Goal: Information Seeking & Learning: Learn about a topic

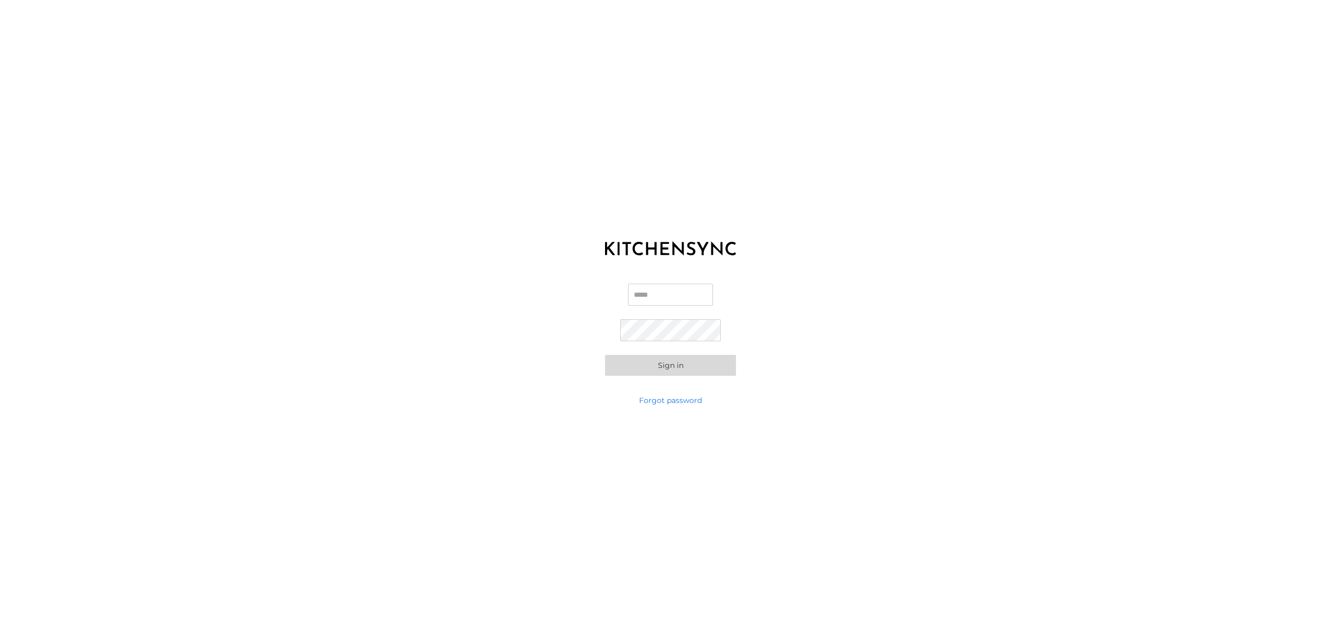
click at [666, 282] on div "Email Password Sign in" at bounding box center [670, 329] width 1341 height 131
click at [670, 292] on input "Email" at bounding box center [670, 295] width 85 height 22
type input "**********"
click at [605, 355] on button "Sign in" at bounding box center [670, 365] width 131 height 21
drag, startPoint x: 872, startPoint y: 256, endPoint x: 867, endPoint y: 267, distance: 12.0
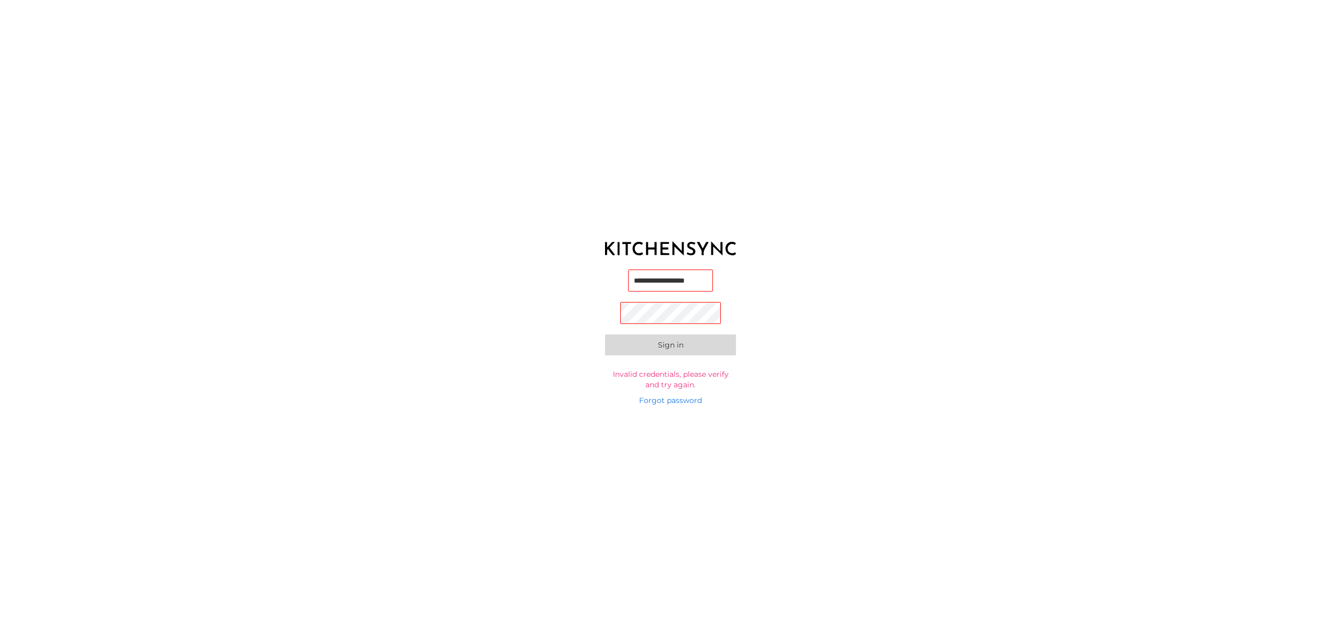
click at [872, 256] on div "**********" at bounding box center [670, 319] width 1341 height 638
click at [668, 349] on button "Sign in" at bounding box center [670, 346] width 131 height 21
click at [605, 336] on button "Sign in" at bounding box center [670, 346] width 131 height 21
click at [631, 362] on button "Sign in" at bounding box center [670, 365] width 131 height 21
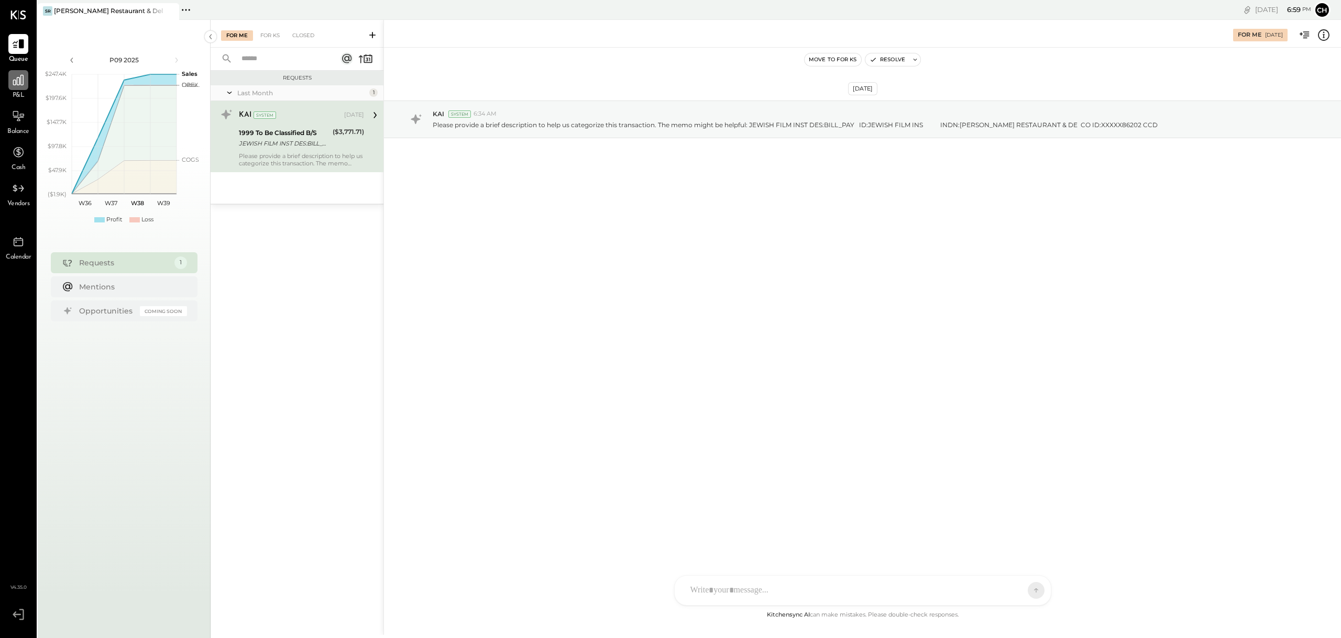
click at [19, 89] on div at bounding box center [18, 80] width 20 height 20
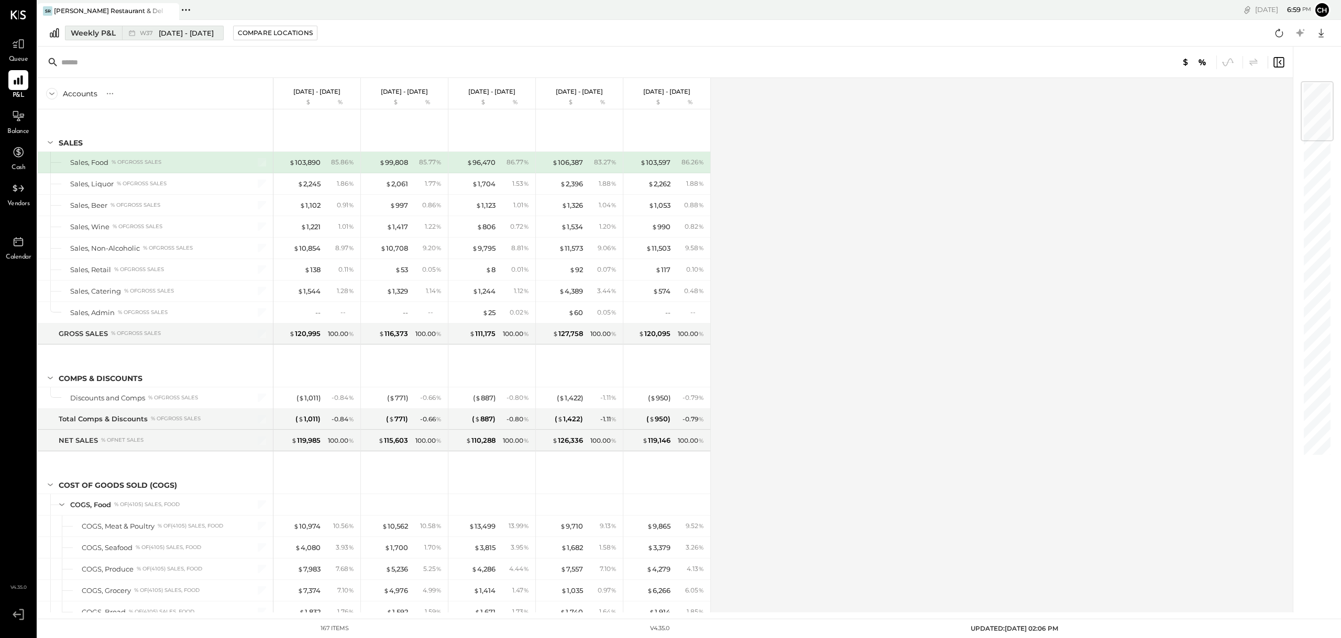
click at [87, 35] on div "Weekly P&L" at bounding box center [93, 33] width 45 height 10
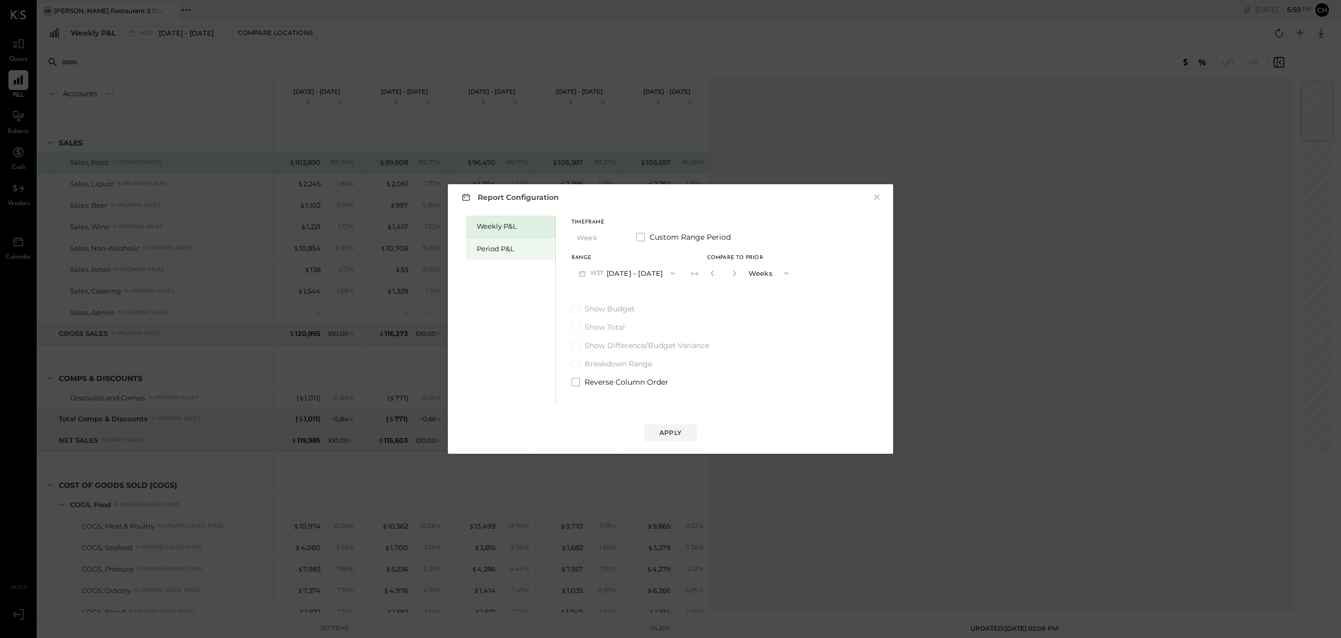
click at [497, 248] on div "Period P&L" at bounding box center [513, 249] width 73 height 10
click at [669, 435] on div "Apply" at bounding box center [670, 432] width 22 height 9
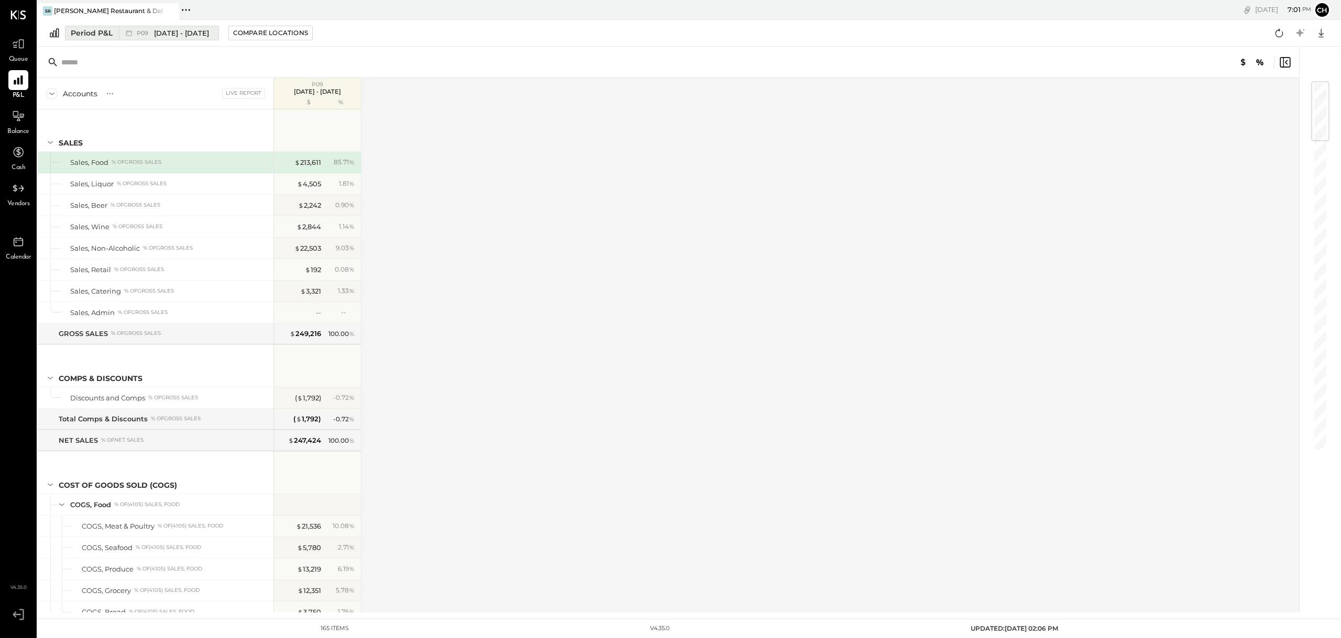
click at [172, 31] on span "[DATE] - [DATE]" at bounding box center [181, 33] width 55 height 10
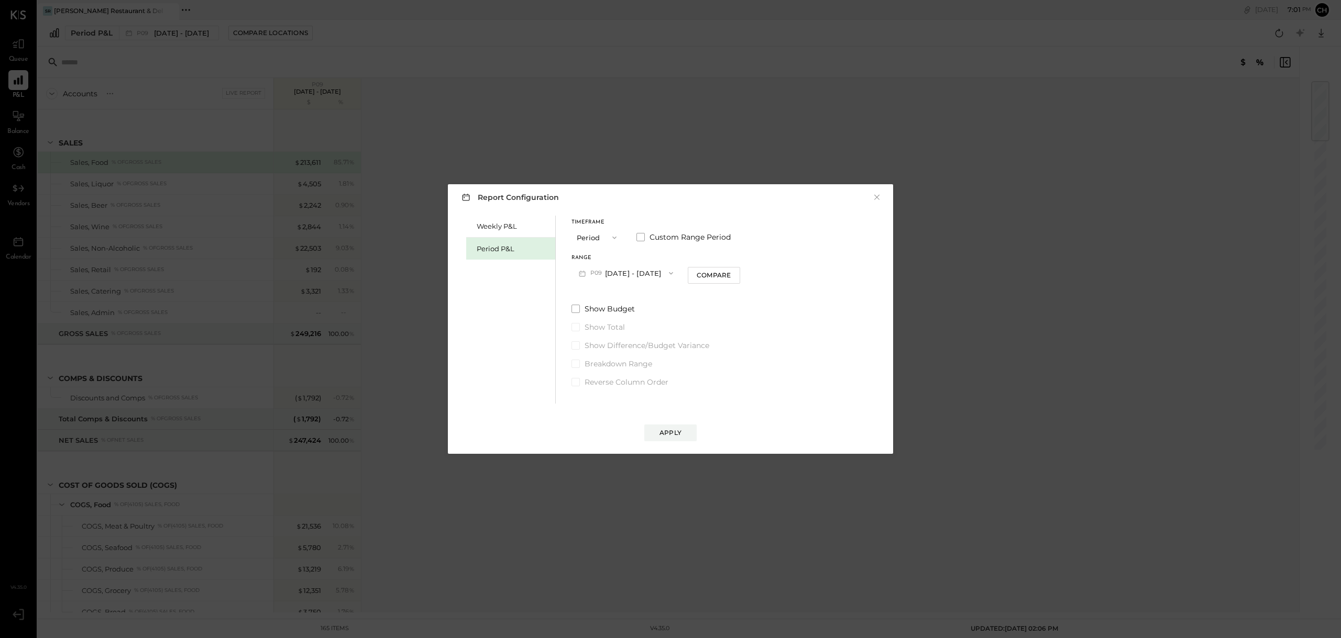
click at [605, 238] on span "button" at bounding box center [612, 238] width 14 height 8
click at [583, 277] on span "YTD" at bounding box center [585, 274] width 10 height 7
click at [606, 232] on button "YTD" at bounding box center [597, 237] width 52 height 19
click at [651, 241] on div "Compare" at bounding box center [662, 238] width 34 height 9
click at [652, 236] on icon "button" at bounding box center [654, 238] width 6 height 6
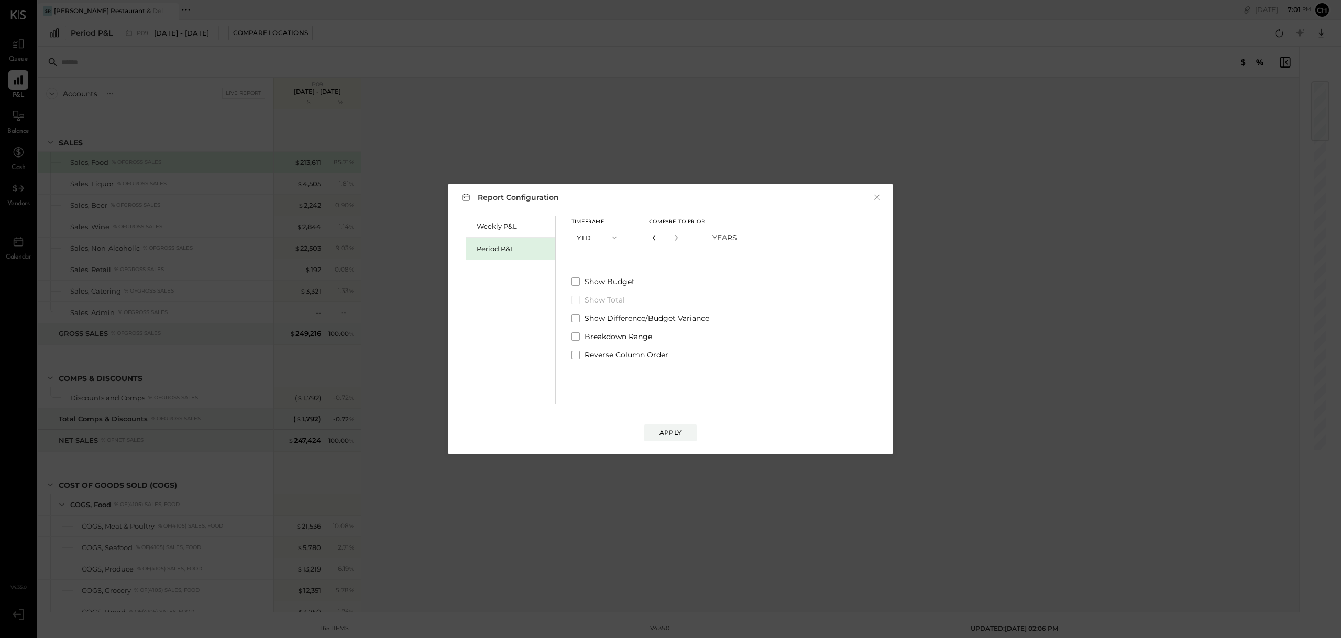
type input "*"
click at [670, 430] on div "Apply" at bounding box center [670, 432] width 22 height 9
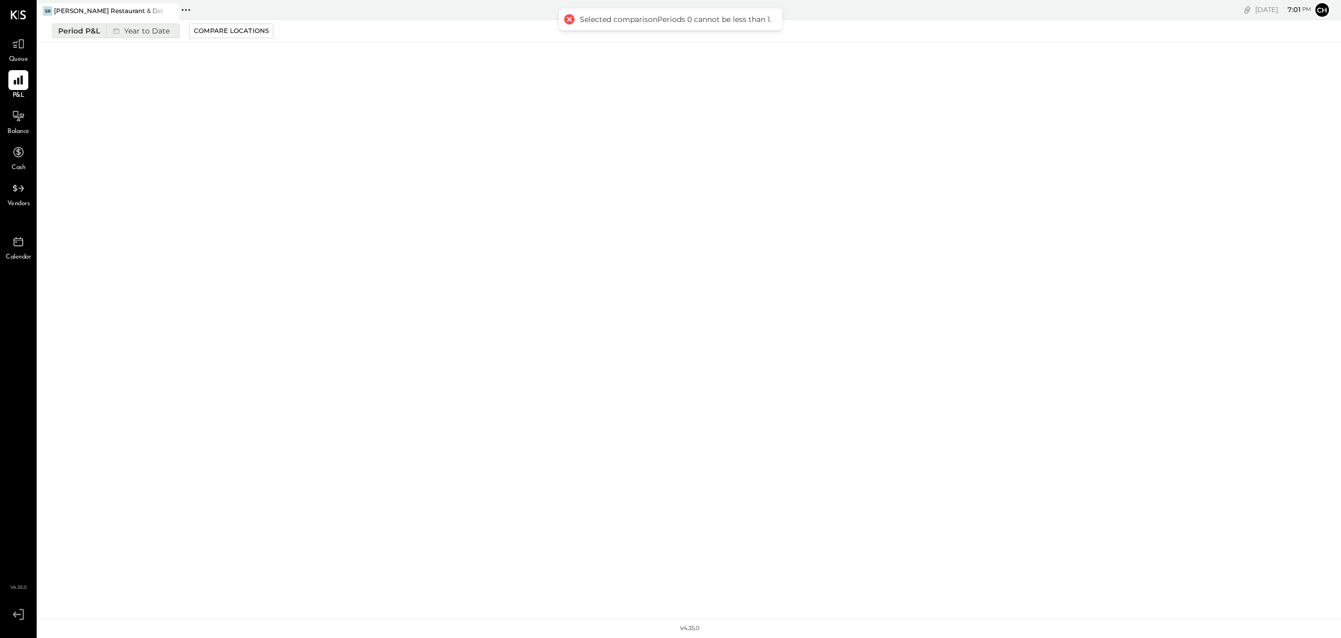
click at [80, 28] on div "Period P&L" at bounding box center [79, 31] width 42 height 10
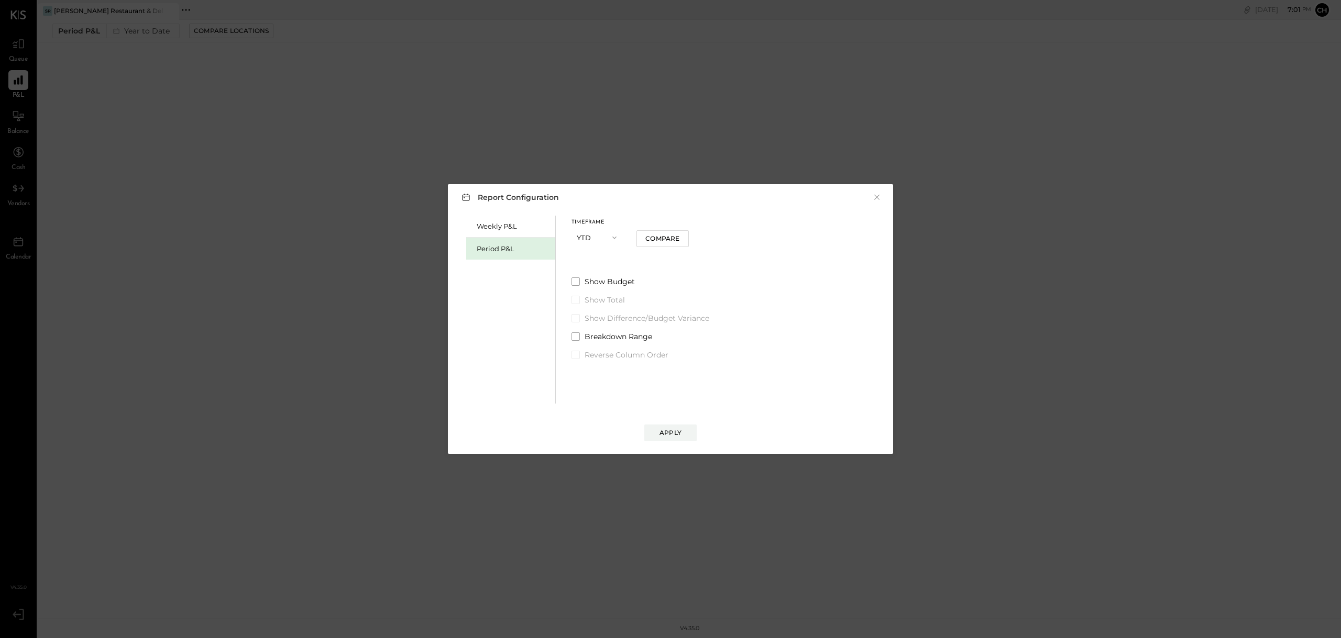
click at [506, 243] on div "Period P&L" at bounding box center [510, 249] width 89 height 22
click at [641, 271] on button "P09 [DATE] - [DATE]" at bounding box center [625, 272] width 109 height 19
click at [616, 237] on icon "button" at bounding box center [614, 238] width 8 height 8
click at [589, 279] on div "YTD" at bounding box center [597, 275] width 51 height 19
click at [654, 240] on div "Compare" at bounding box center [662, 238] width 34 height 9
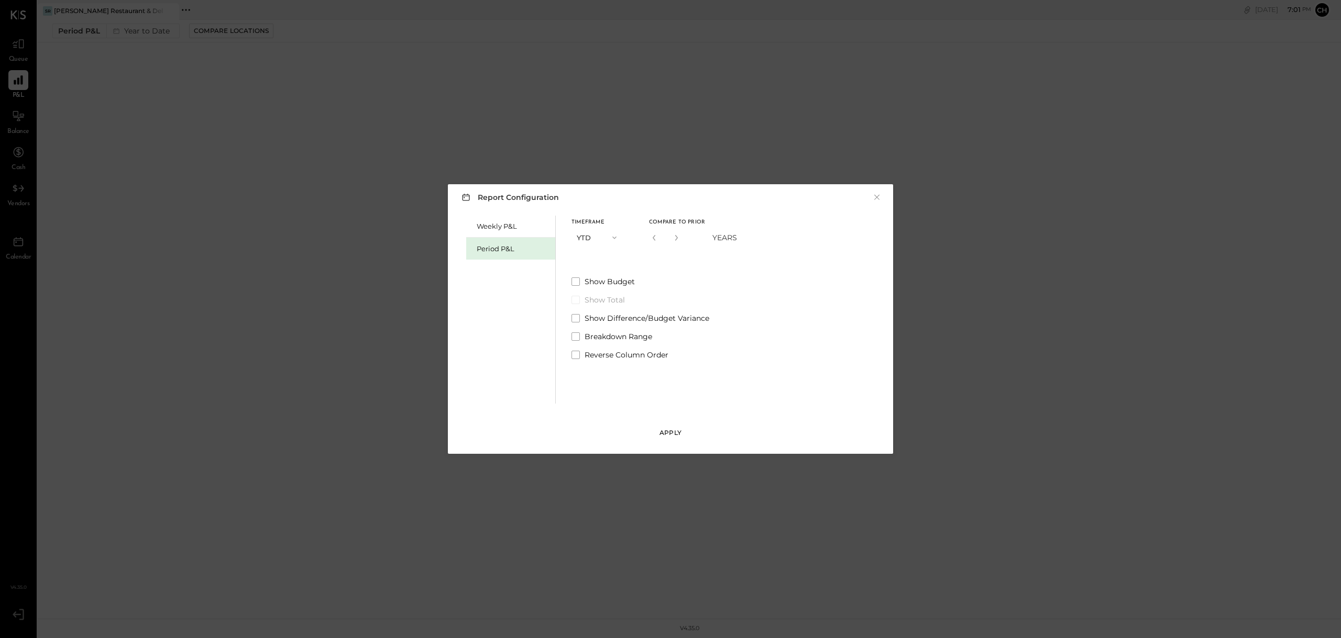
click at [673, 432] on div "Apply" at bounding box center [670, 432] width 22 height 9
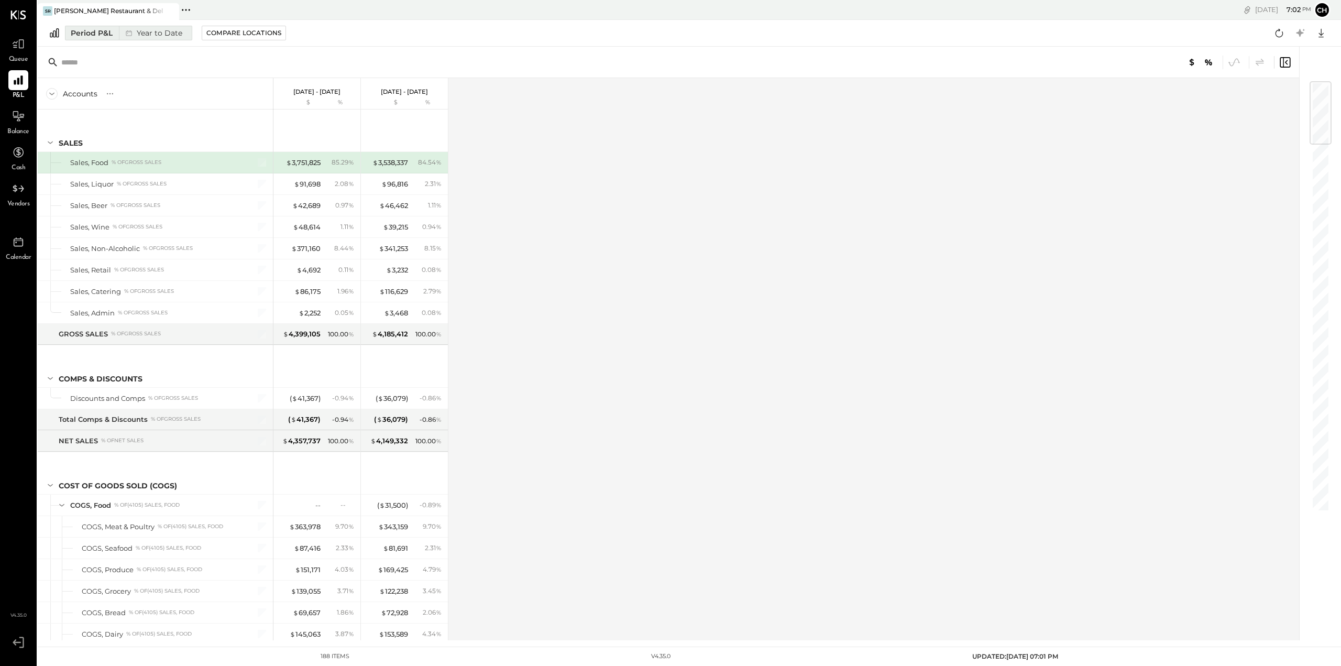
click at [96, 31] on div "Period P&L" at bounding box center [92, 33] width 42 height 10
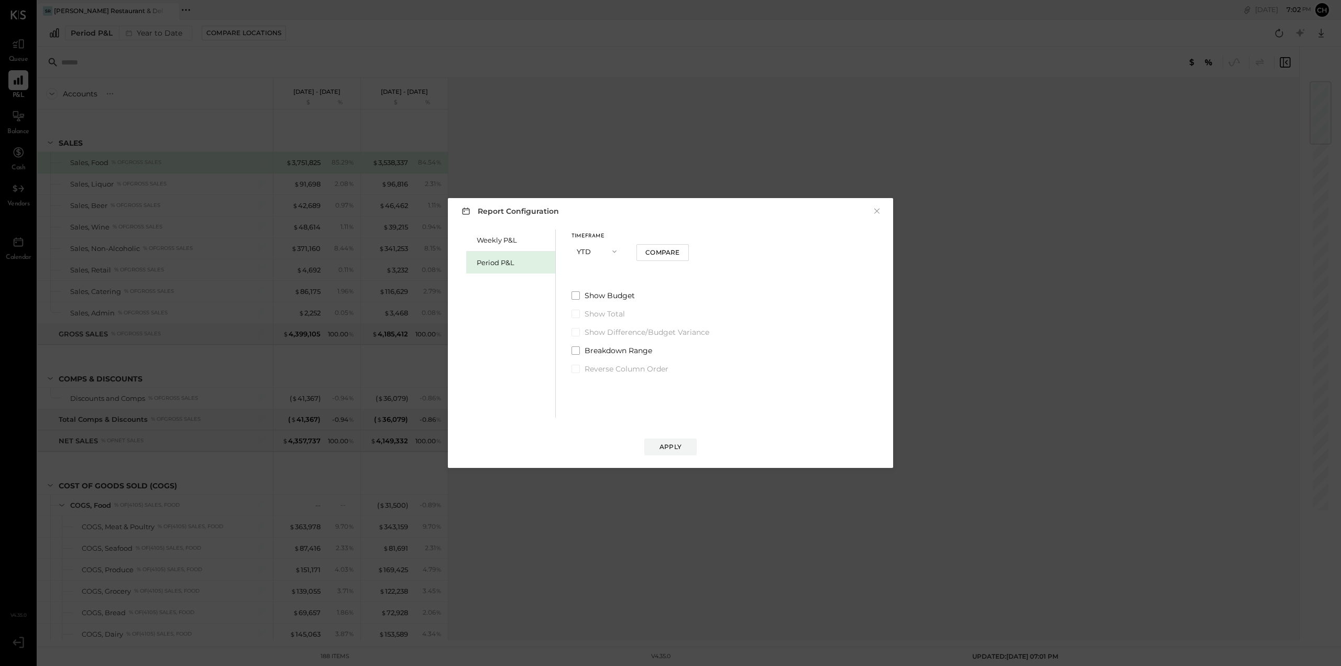
click at [586, 249] on button "YTD" at bounding box center [597, 250] width 52 height 19
click at [599, 307] on div "Year" at bounding box center [597, 307] width 51 height 19
click at [643, 289] on button "2025 Dec 30, 2024 - Dec 28, 2025" at bounding box center [626, 286] width 111 height 19
click at [668, 312] on div "2024 Jan 1 - Dec 29, 2024" at bounding box center [631, 311] width 119 height 22
click at [664, 442] on div "Apply" at bounding box center [670, 446] width 22 height 9
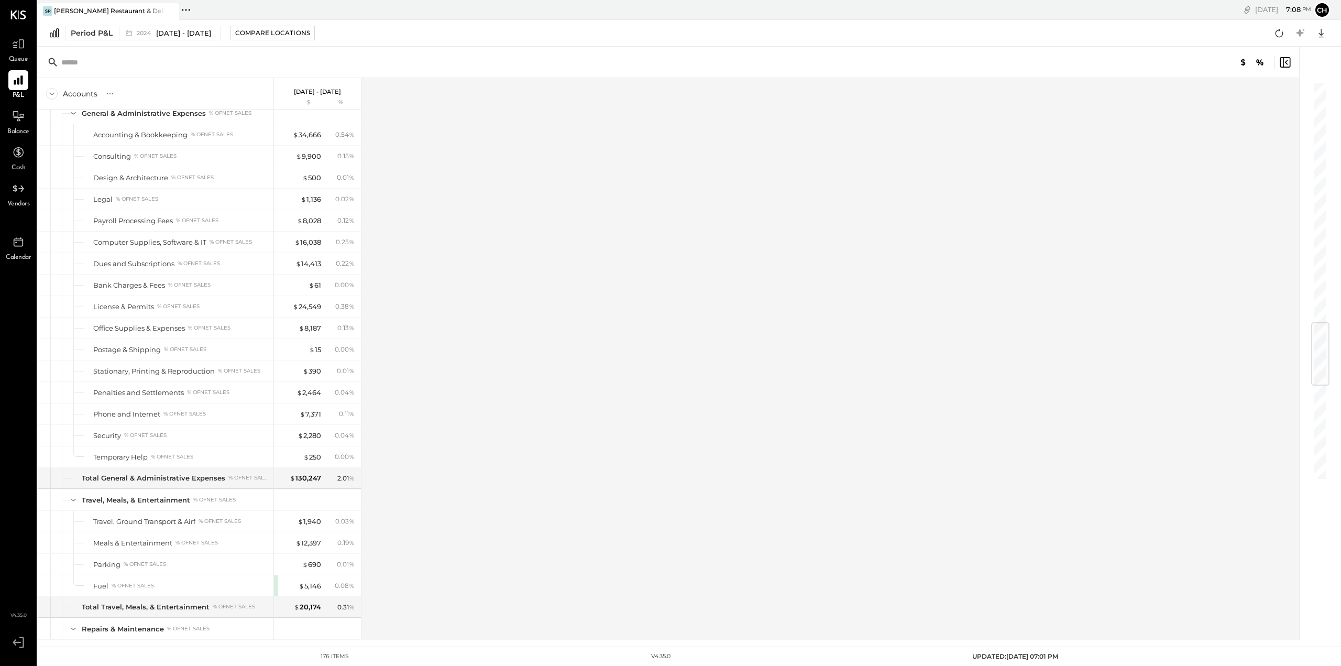
scroll to position [2014, 0]
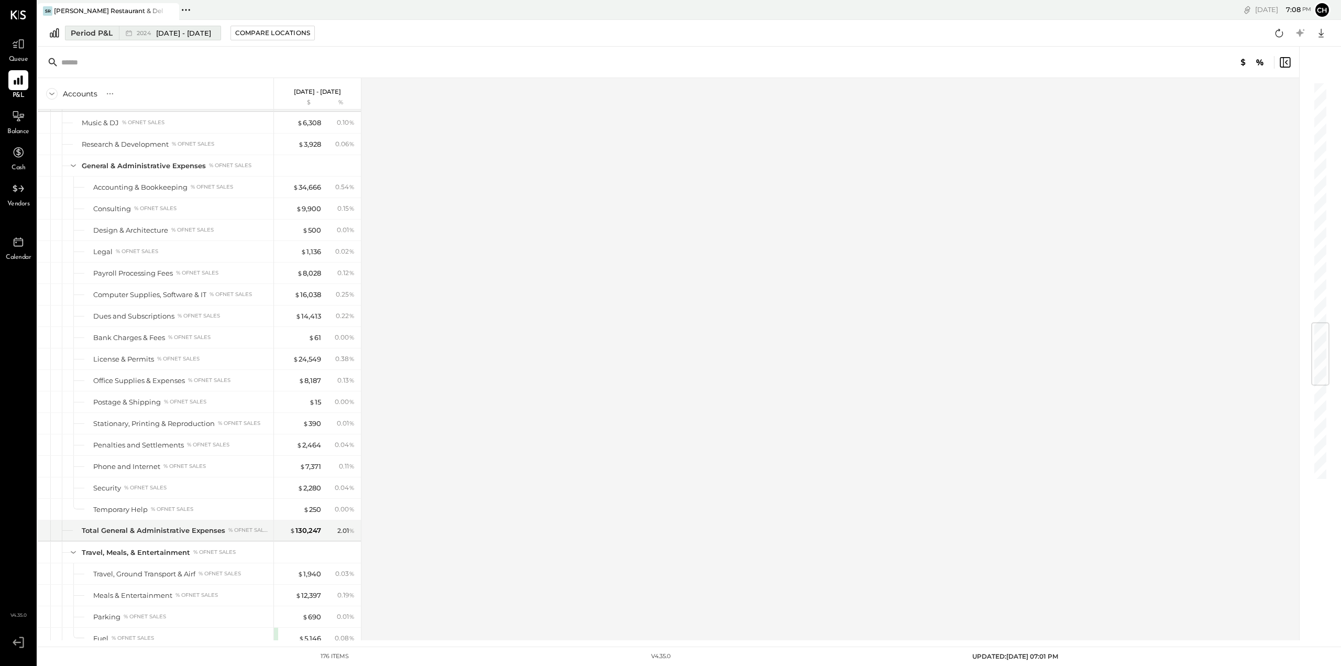
click at [177, 34] on span "Jan 1 - Dec 29, 2024" at bounding box center [183, 33] width 55 height 10
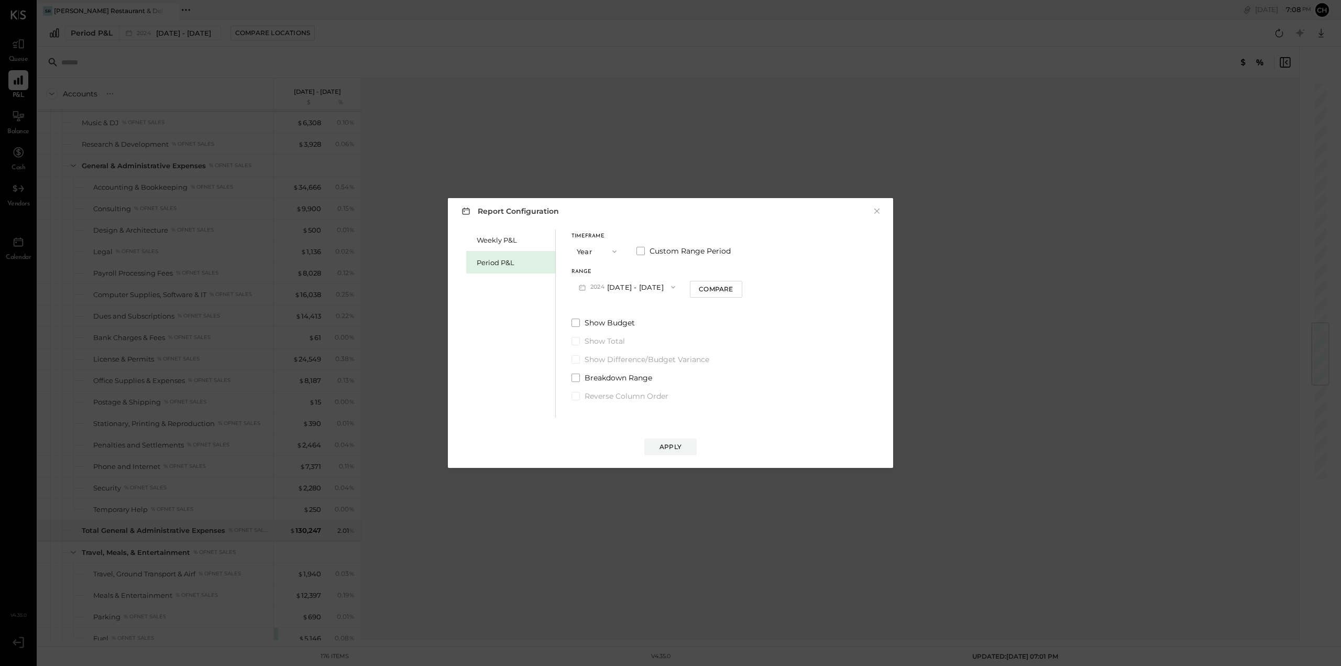
click at [637, 279] on button "2024 Jan 1 - Dec 29, 2024" at bounding box center [626, 286] width 111 height 19
click at [647, 287] on span "Dec 30, 2024 - Dec 28, 2025" at bounding box center [623, 288] width 50 height 9
click at [656, 444] on button "Apply" at bounding box center [670, 446] width 52 height 17
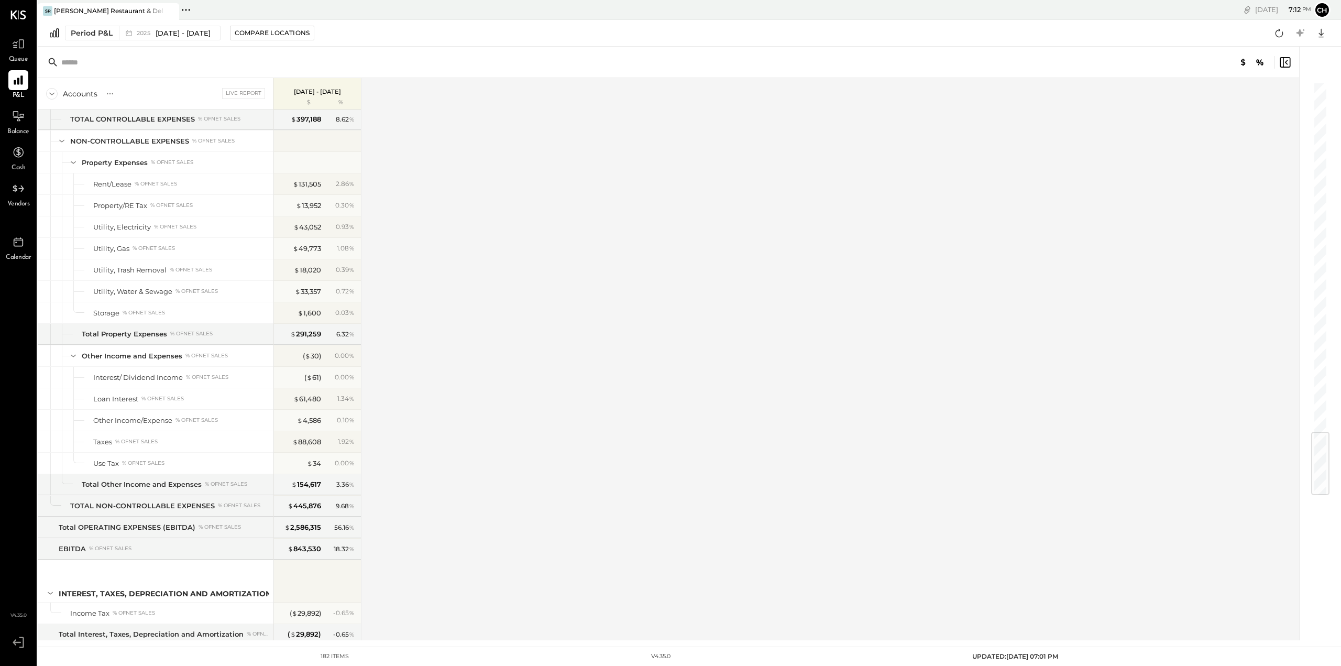
scroll to position [2928, 0]
